Goal: Task Accomplishment & Management: Manage account settings

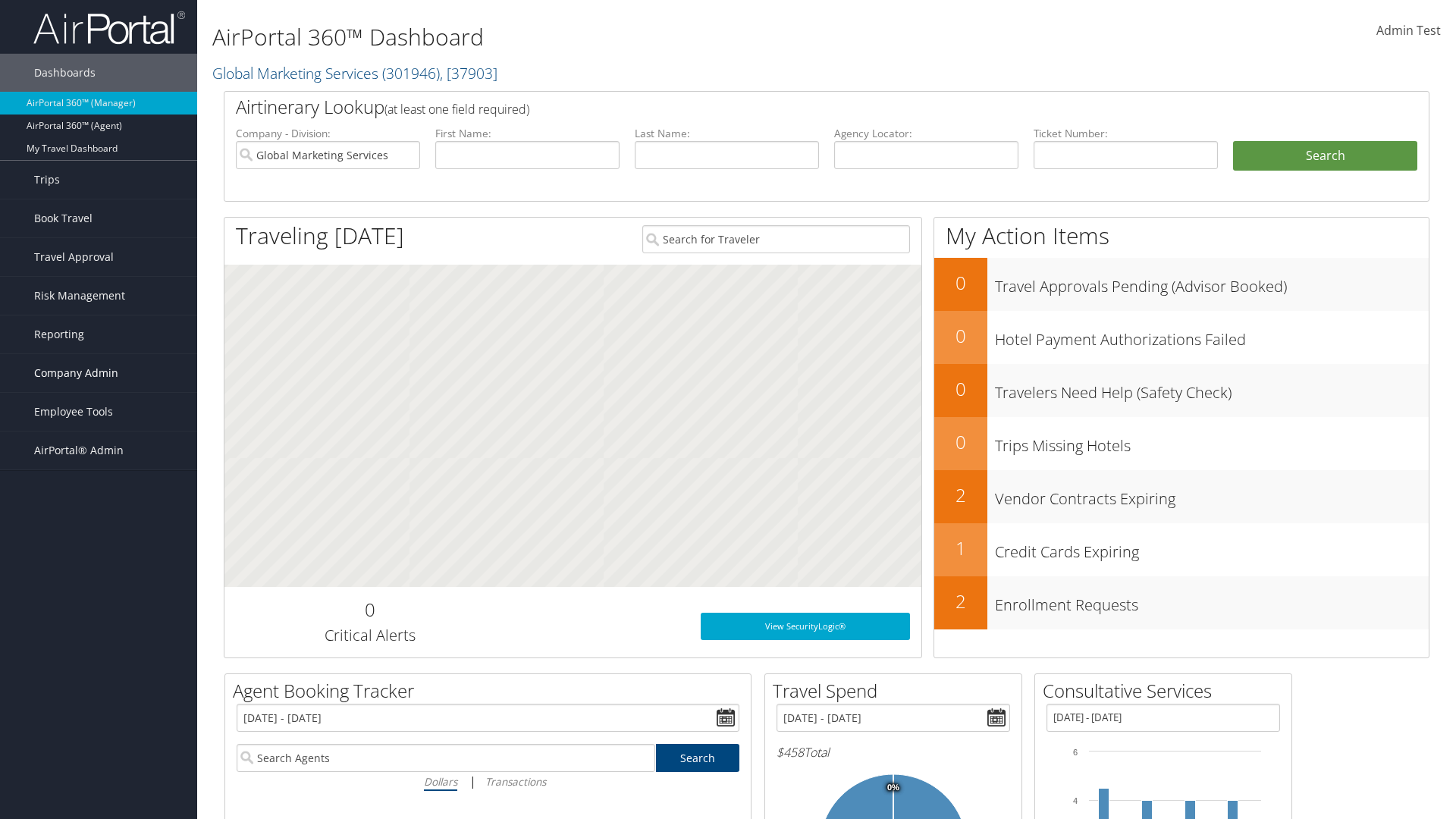
click at [98, 373] on span "Company Admin" at bounding box center [75, 373] width 84 height 38
click at [98, 688] on link "Airtinerary® Settings" at bounding box center [98, 699] width 197 height 23
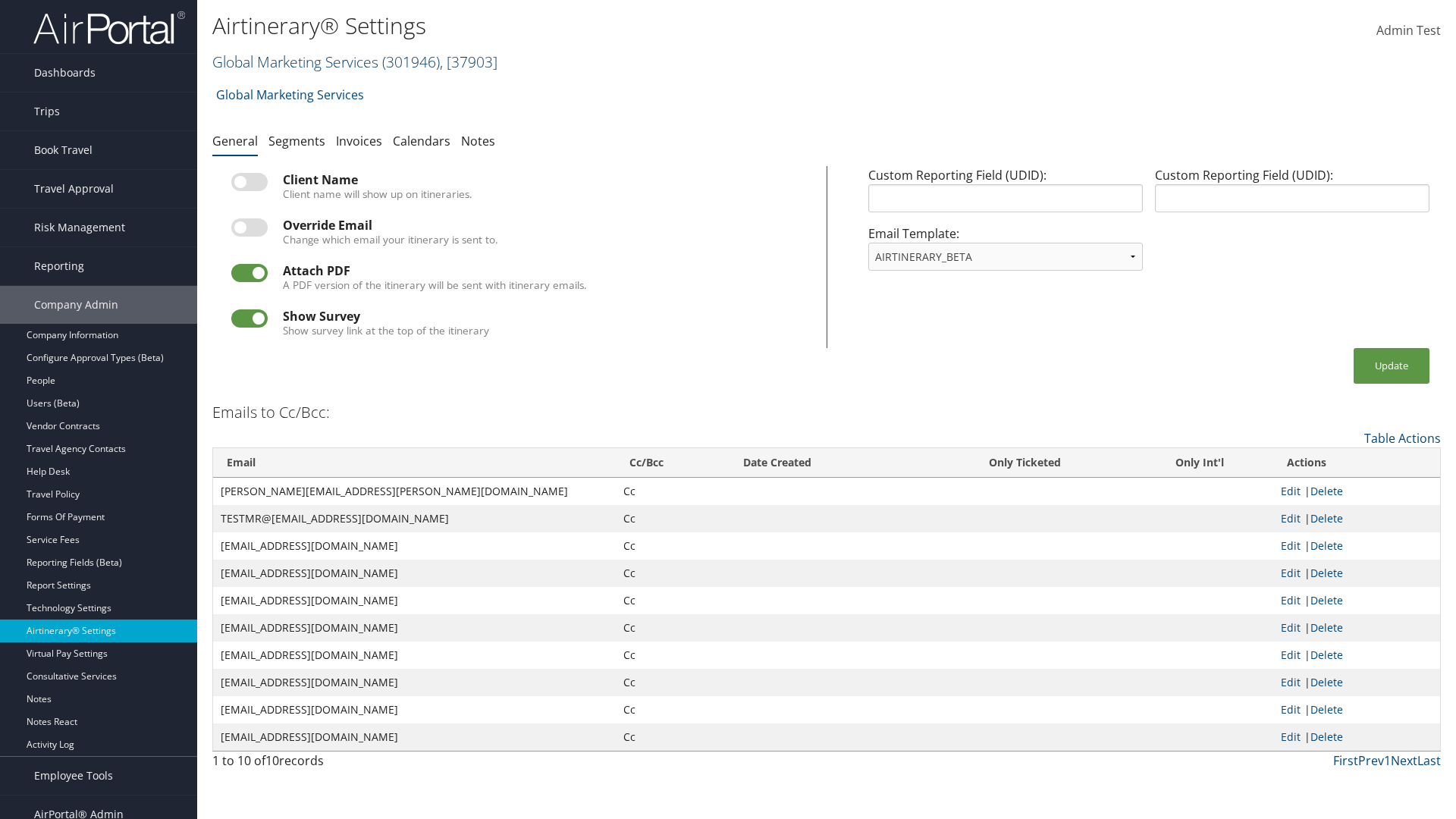
click at [294, 61] on link "Global Marketing Services ( 301946 ) , [ 37903 ]" at bounding box center [354, 61] width 285 height 20
click at [0, 0] on input "search" at bounding box center [0, 0] width 0 height 0
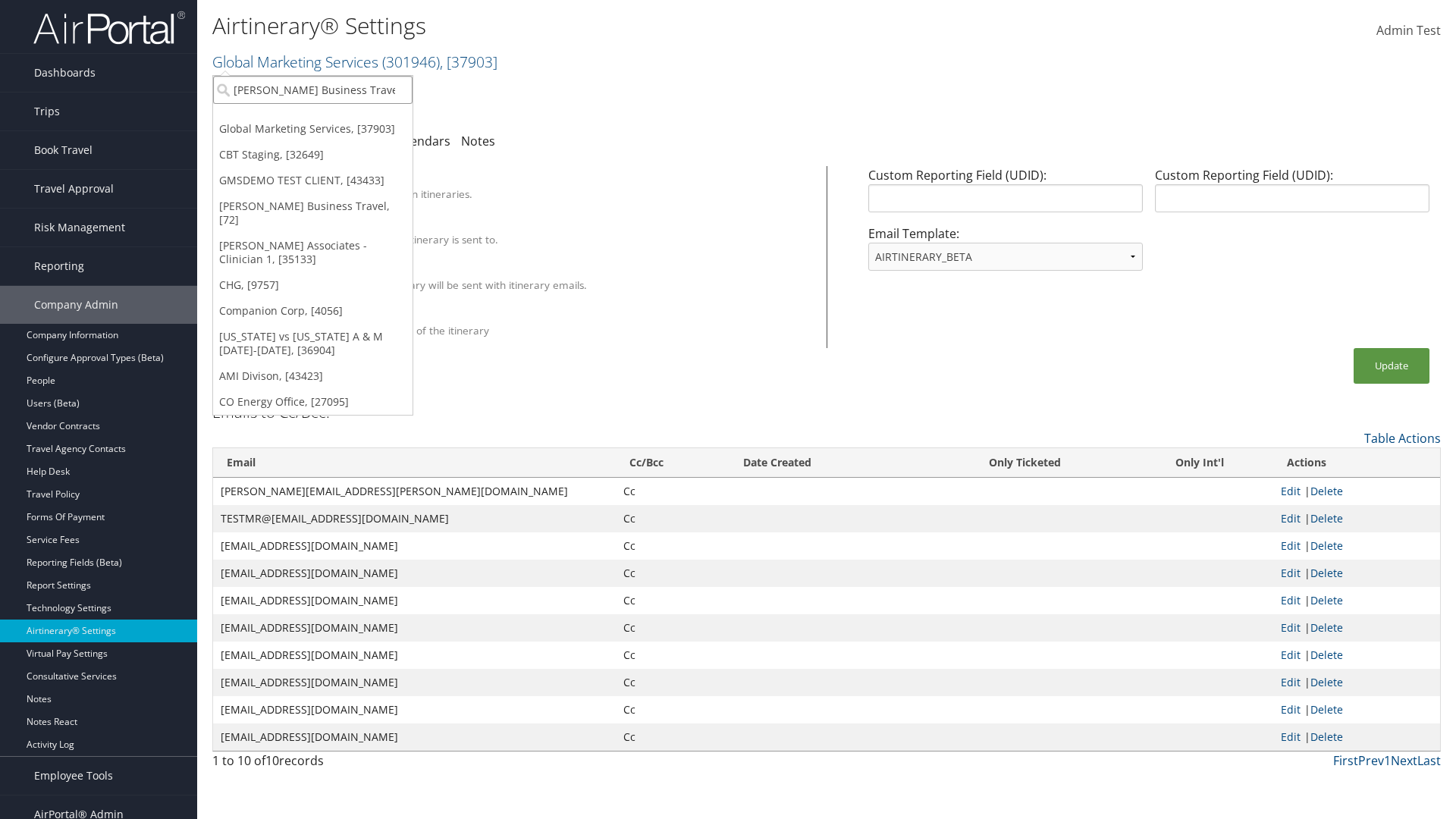
type input "[PERSON_NAME] Business Travel"
click at [334, 117] on div "Christopherson Business Travel (C10001), [72]" at bounding box center [334, 117] width 258 height 13
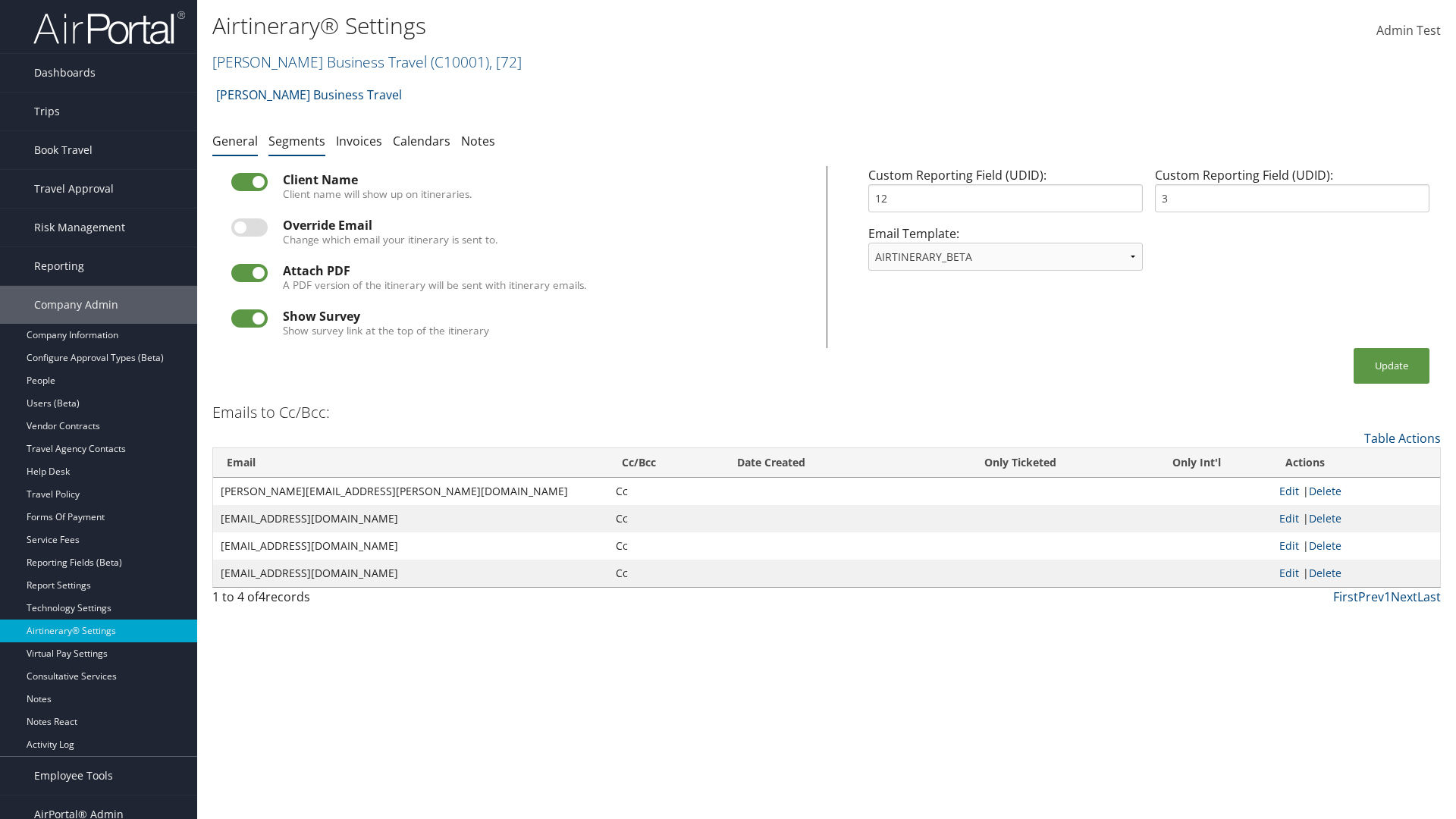
click at [296, 140] on link "Segments" at bounding box center [296, 141] width 57 height 17
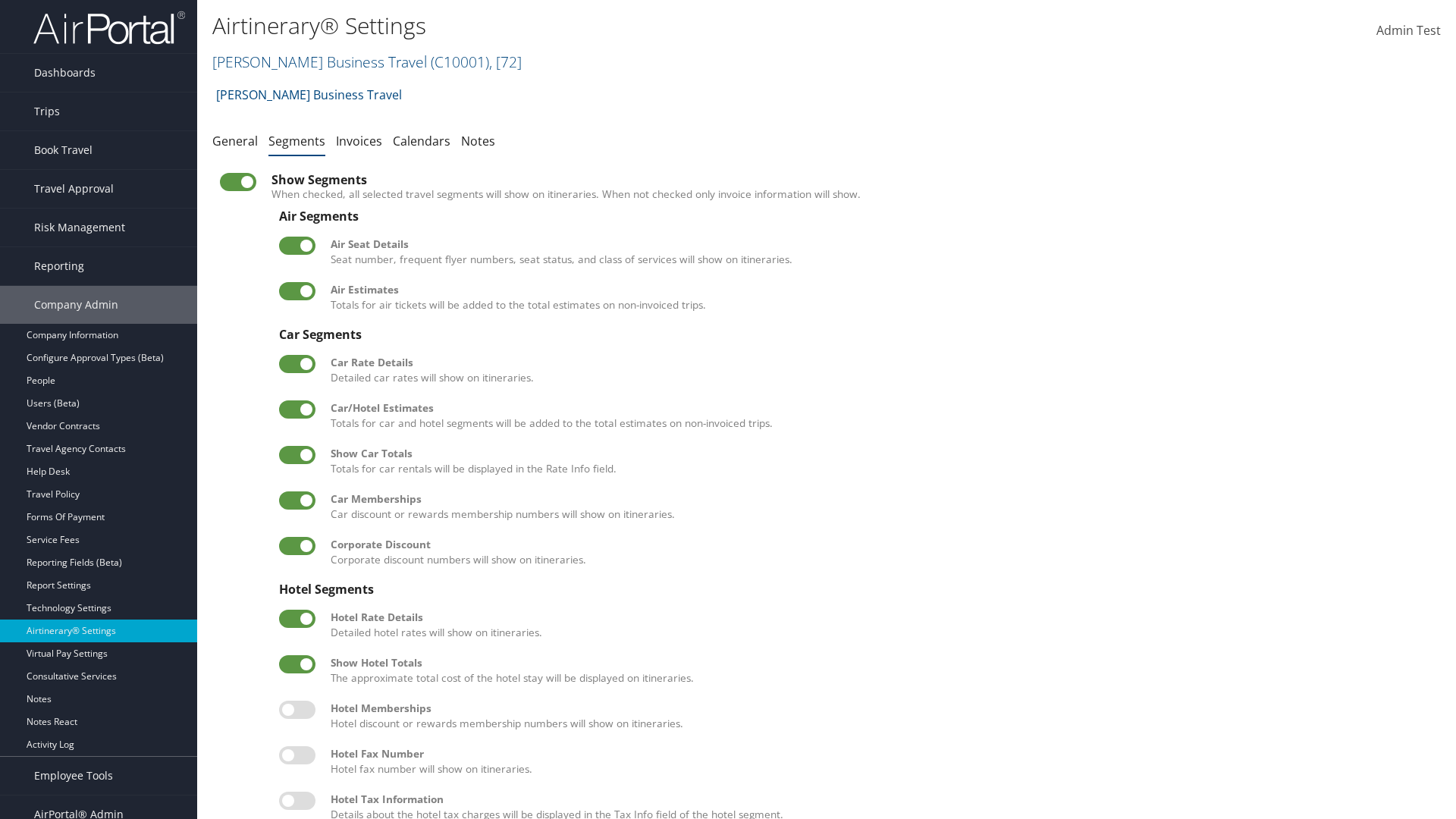
click at [297, 409] on label at bounding box center [296, 409] width 36 height 19
click at [296, 409] on input "checkbox" at bounding box center [291, 412] width 10 height 10
checkbox input "false"
